Goal: Navigation & Orientation: Find specific page/section

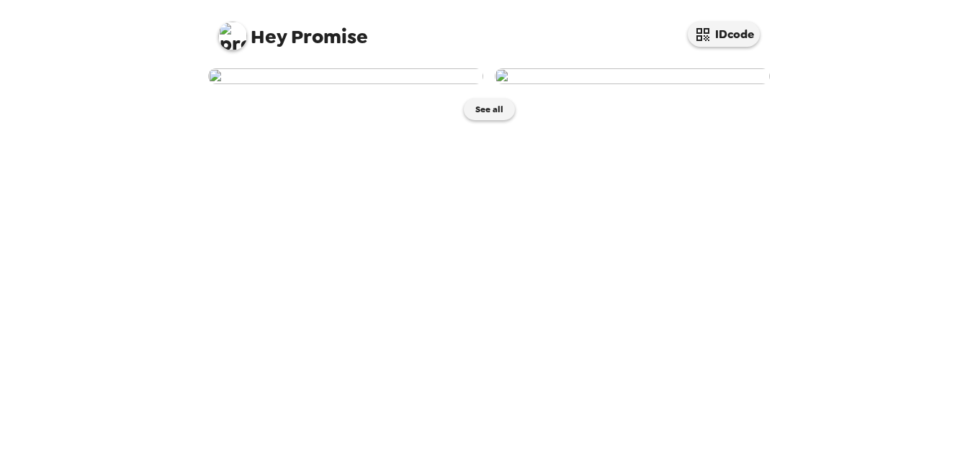
click at [890, 248] on div "Hey Promise IDcode See all" at bounding box center [489, 231] width 978 height 462
click at [382, 84] on img at bounding box center [345, 76] width 275 height 16
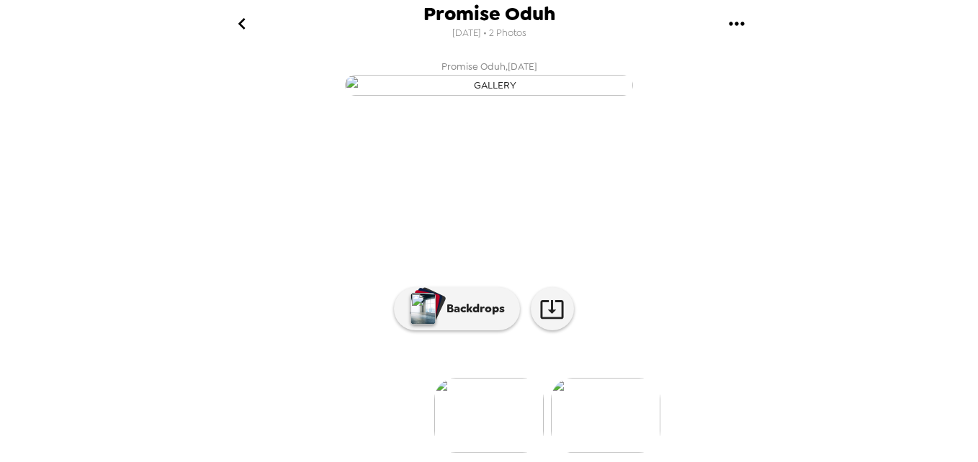
scroll to position [66, 0]
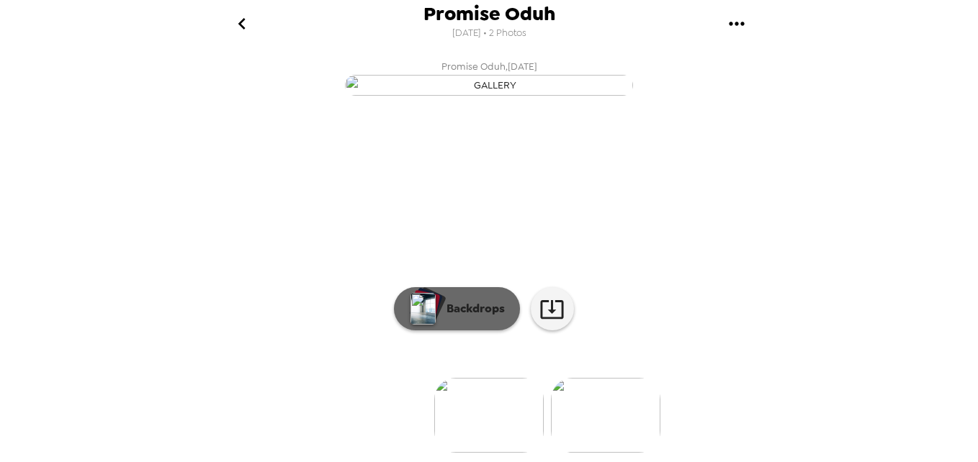
click at [465, 318] on p "Backdrops" at bounding box center [472, 308] width 66 height 17
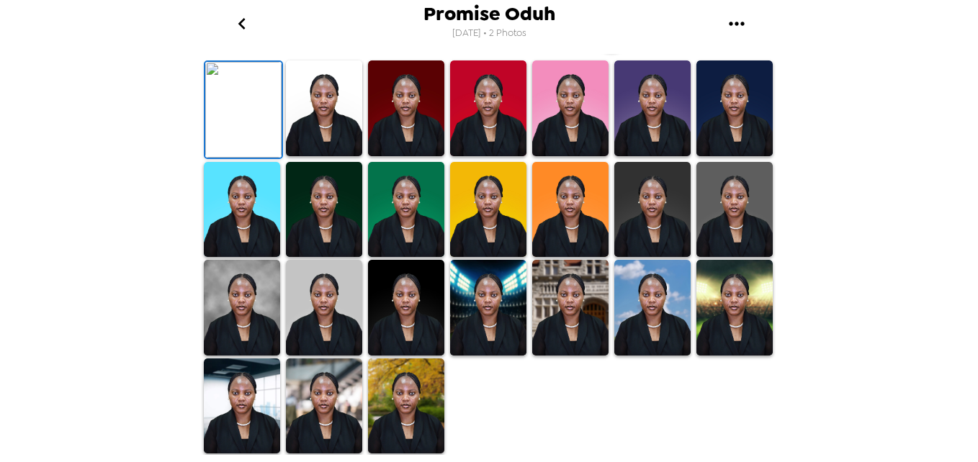
click at [327, 156] on img at bounding box center [324, 109] width 76 height 96
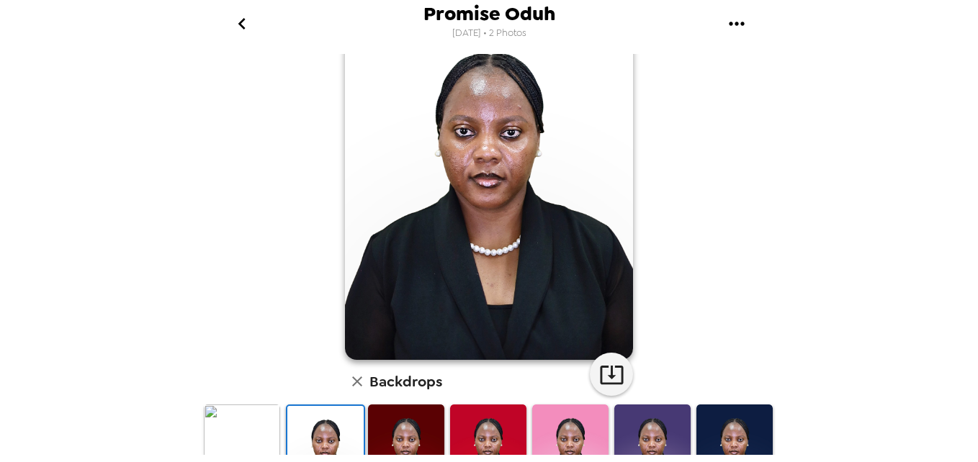
click at [396, 443] on img at bounding box center [406, 453] width 76 height 96
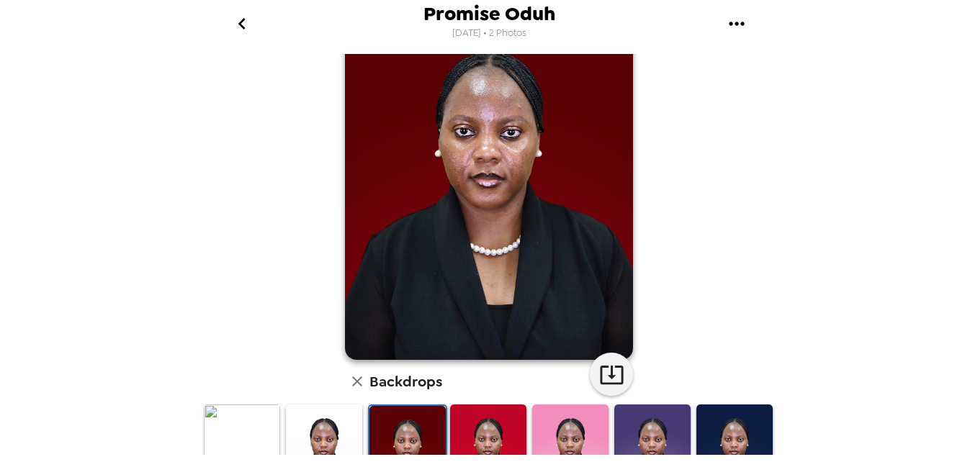
click at [469, 450] on img at bounding box center [488, 453] width 76 height 96
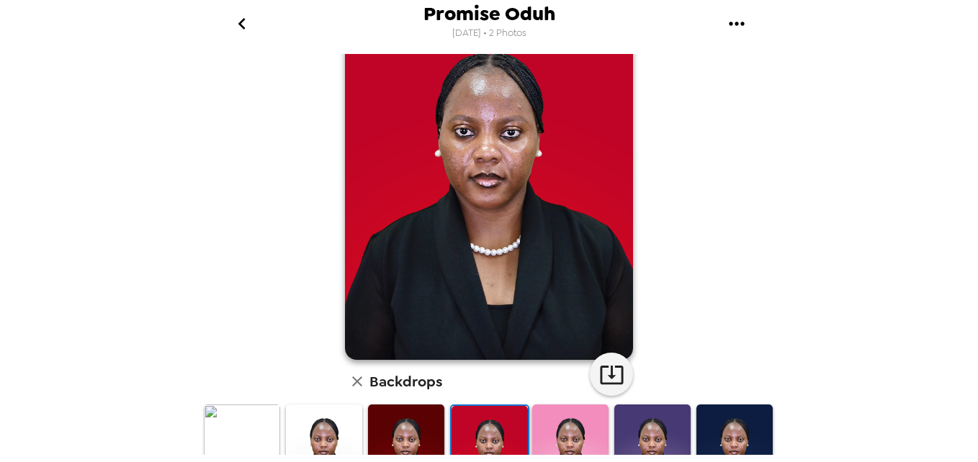
click at [549, 452] on img at bounding box center [570, 453] width 76 height 96
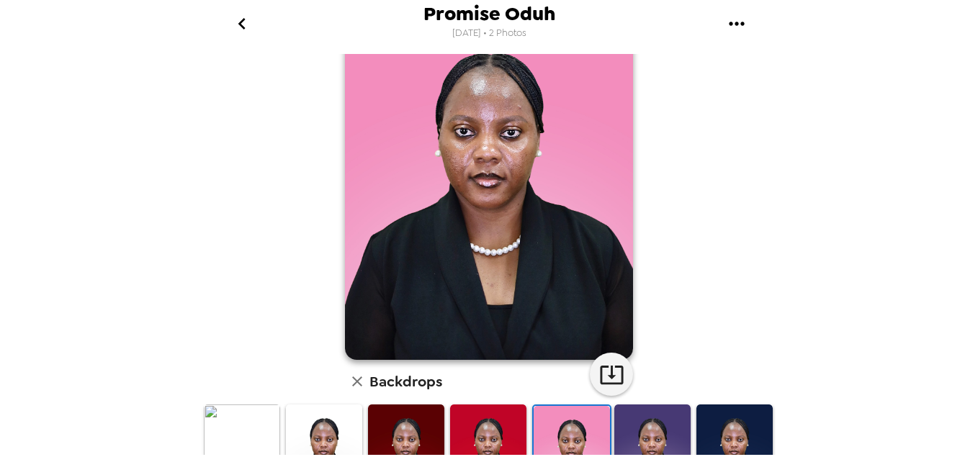
click at [660, 426] on img at bounding box center [652, 453] width 76 height 96
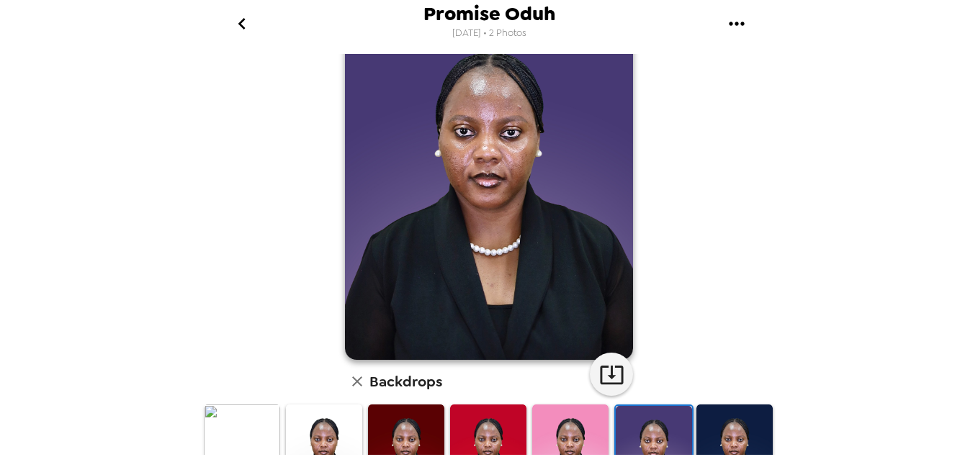
click at [730, 431] on img at bounding box center [735, 453] width 76 height 96
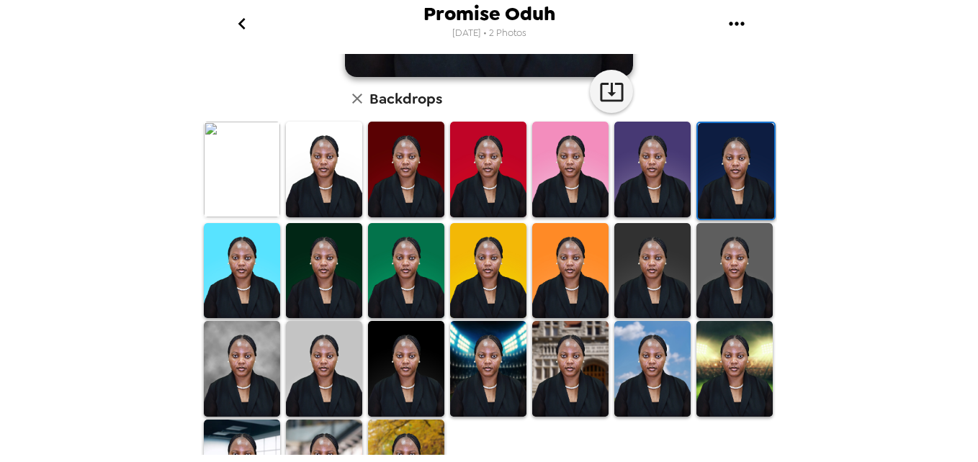
scroll to position [403, 0]
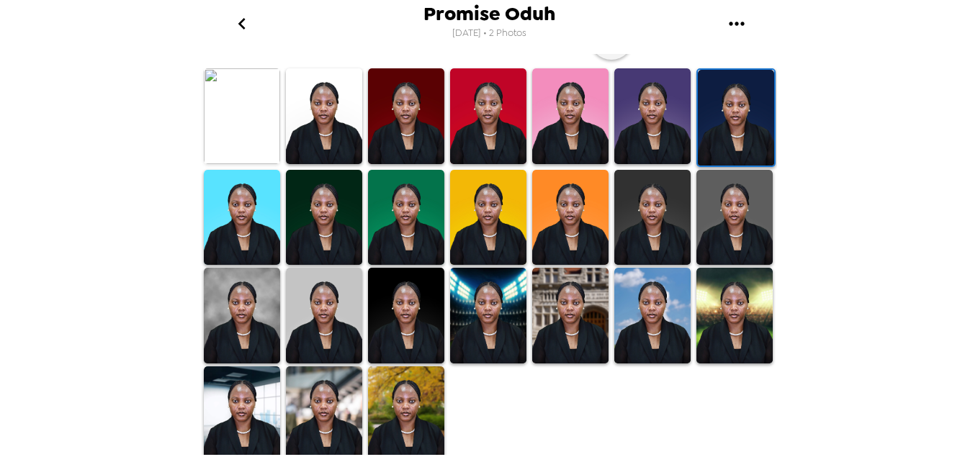
click at [414, 421] on img at bounding box center [406, 415] width 76 height 96
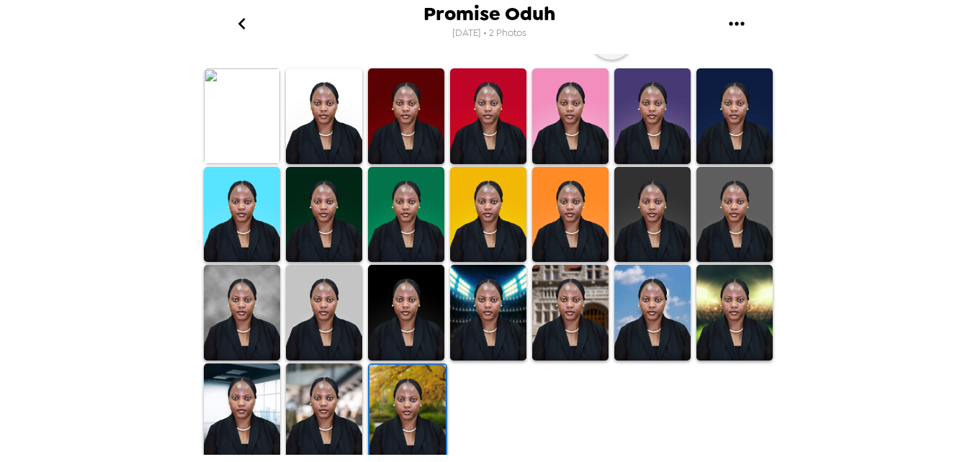
click at [316, 420] on img at bounding box center [324, 412] width 76 height 96
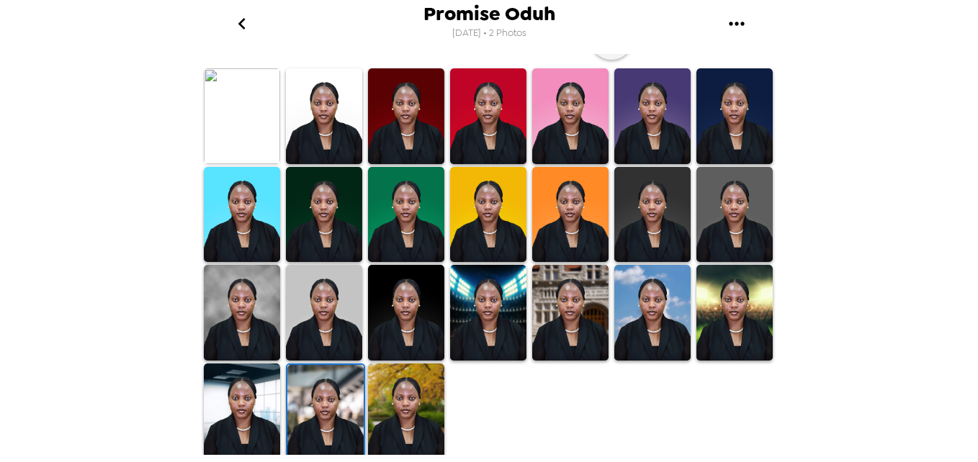
click at [712, 210] on img at bounding box center [735, 215] width 76 height 96
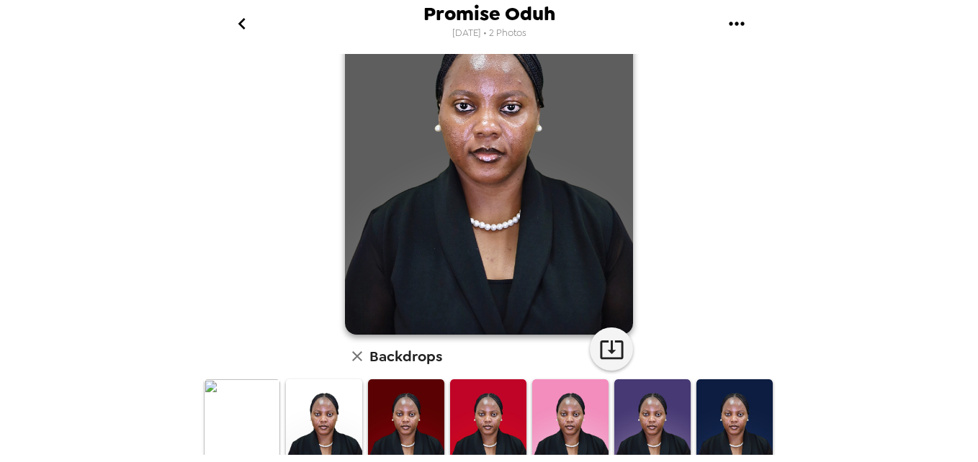
scroll to position [135, 0]
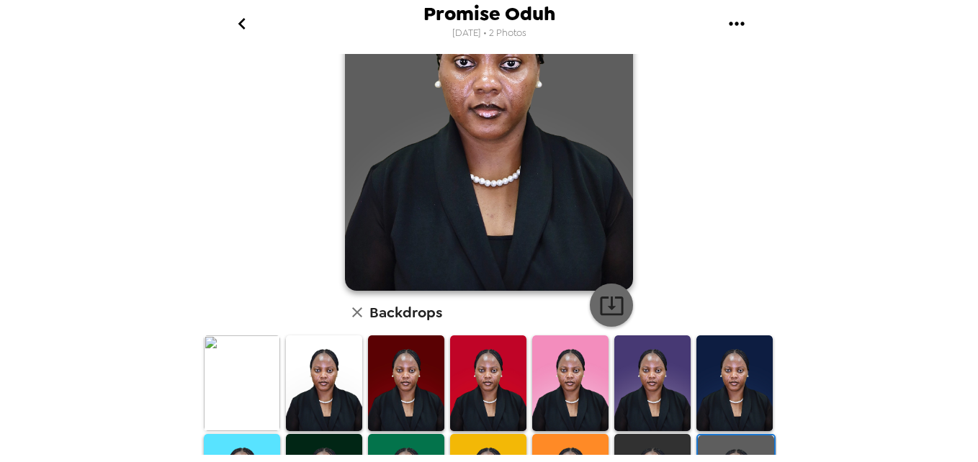
click at [612, 300] on icon "button" at bounding box center [611, 305] width 25 height 25
click at [949, 196] on div "Promise Oduh [DATE] • 2 Photos Promise Oduh , [DATE] Backdrops" at bounding box center [489, 231] width 978 height 462
click at [332, 380] on img at bounding box center [324, 384] width 76 height 96
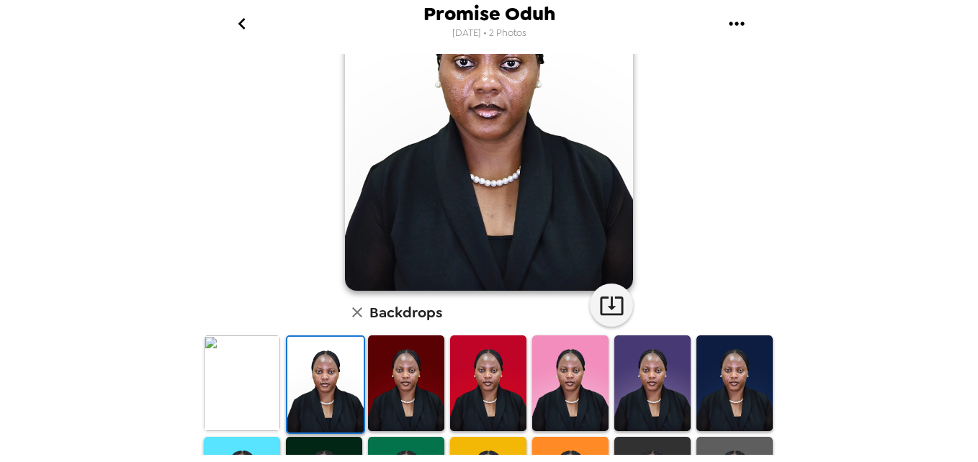
click at [247, 389] on img at bounding box center [242, 384] width 76 height 96
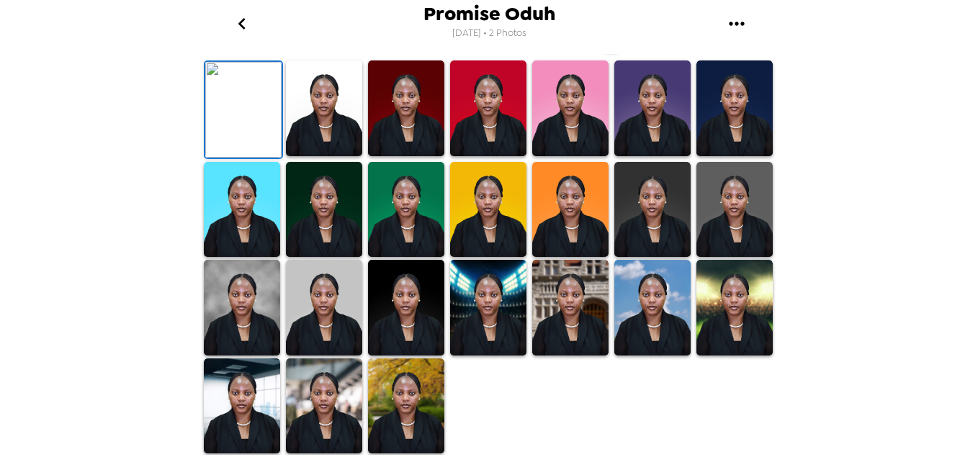
scroll to position [89, 0]
click at [610, 43] on icon "button" at bounding box center [611, 30] width 25 height 25
click at [328, 156] on img at bounding box center [324, 109] width 76 height 96
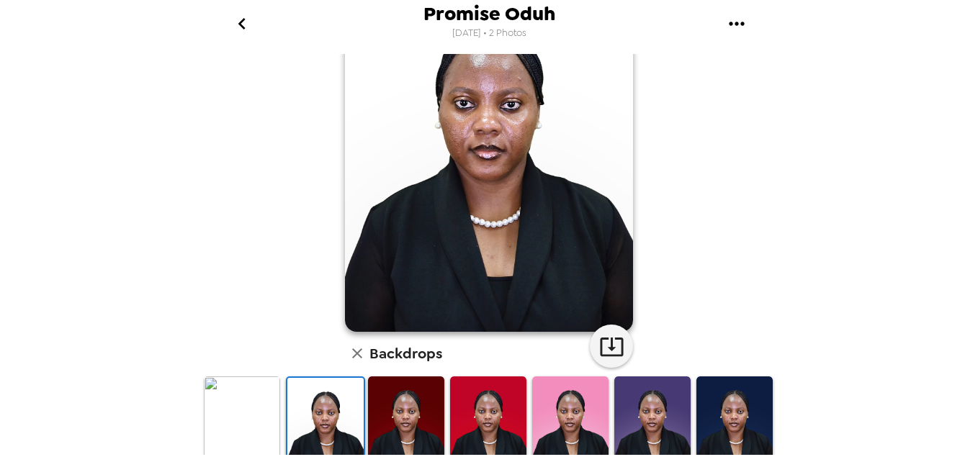
scroll to position [96, 0]
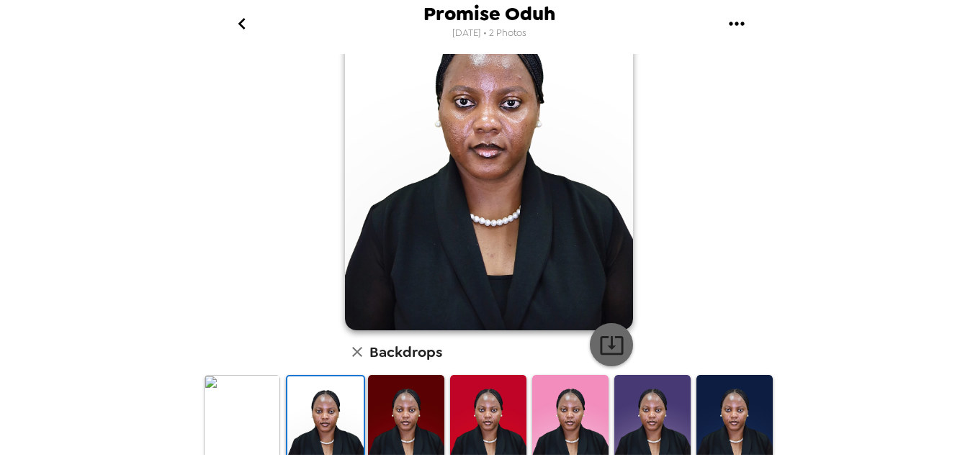
click at [607, 349] on icon "button" at bounding box center [611, 345] width 23 height 19
click at [243, 22] on icon "go back" at bounding box center [241, 23] width 23 height 23
